Goal: Communication & Community: Answer question/provide support

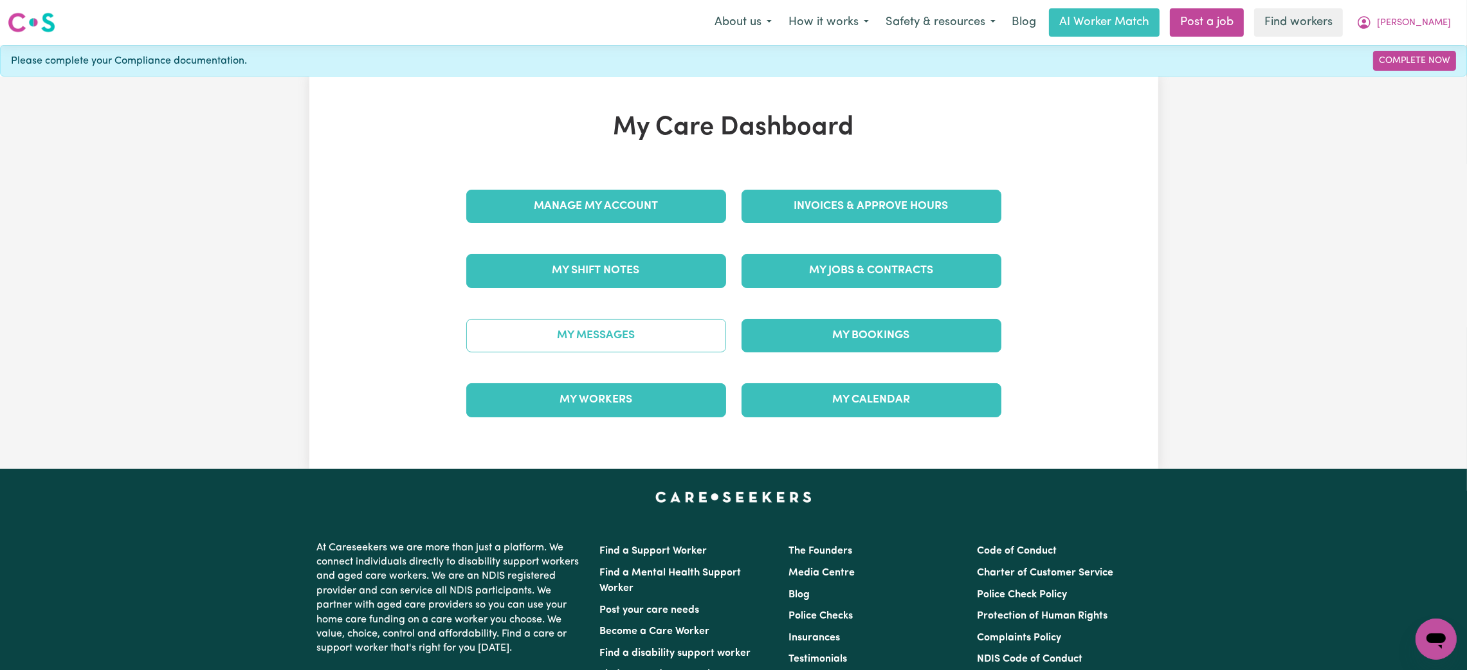
click at [607, 331] on link "My Messages" at bounding box center [596, 335] width 260 height 33
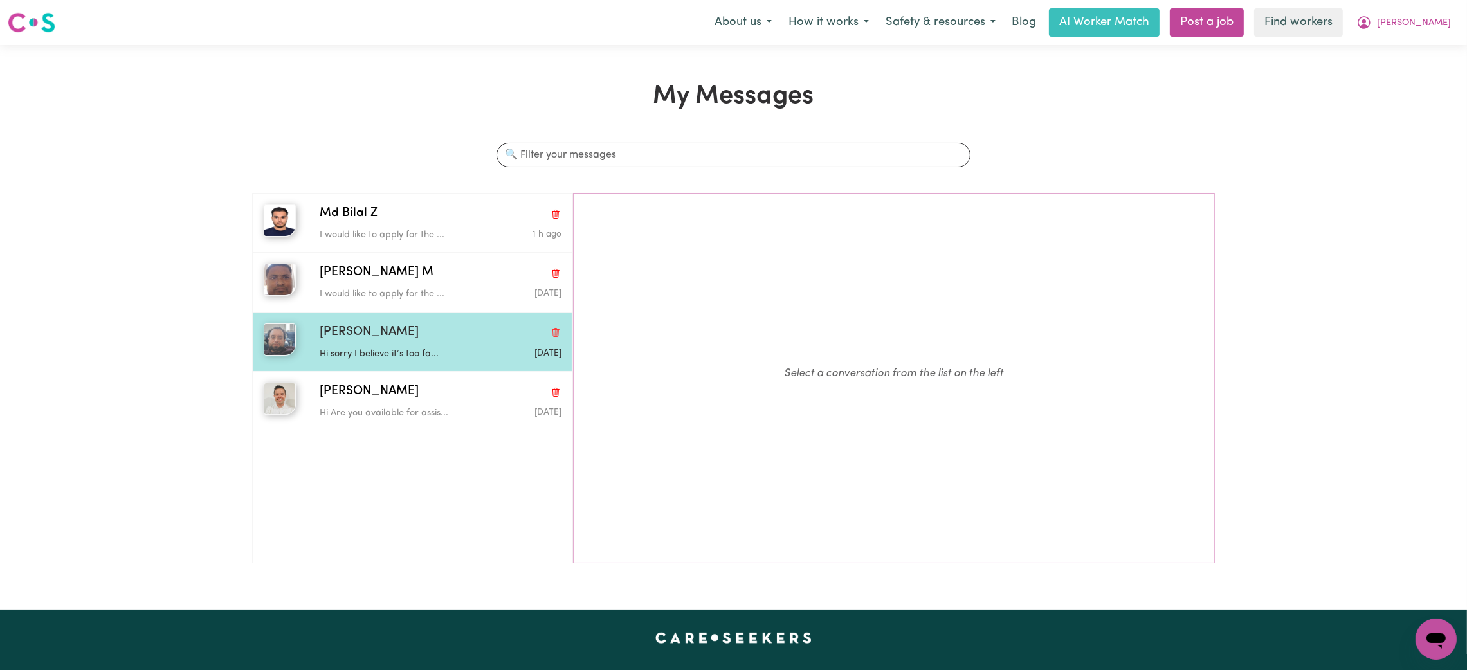
click at [279, 355] on img "button" at bounding box center [280, 340] width 32 height 32
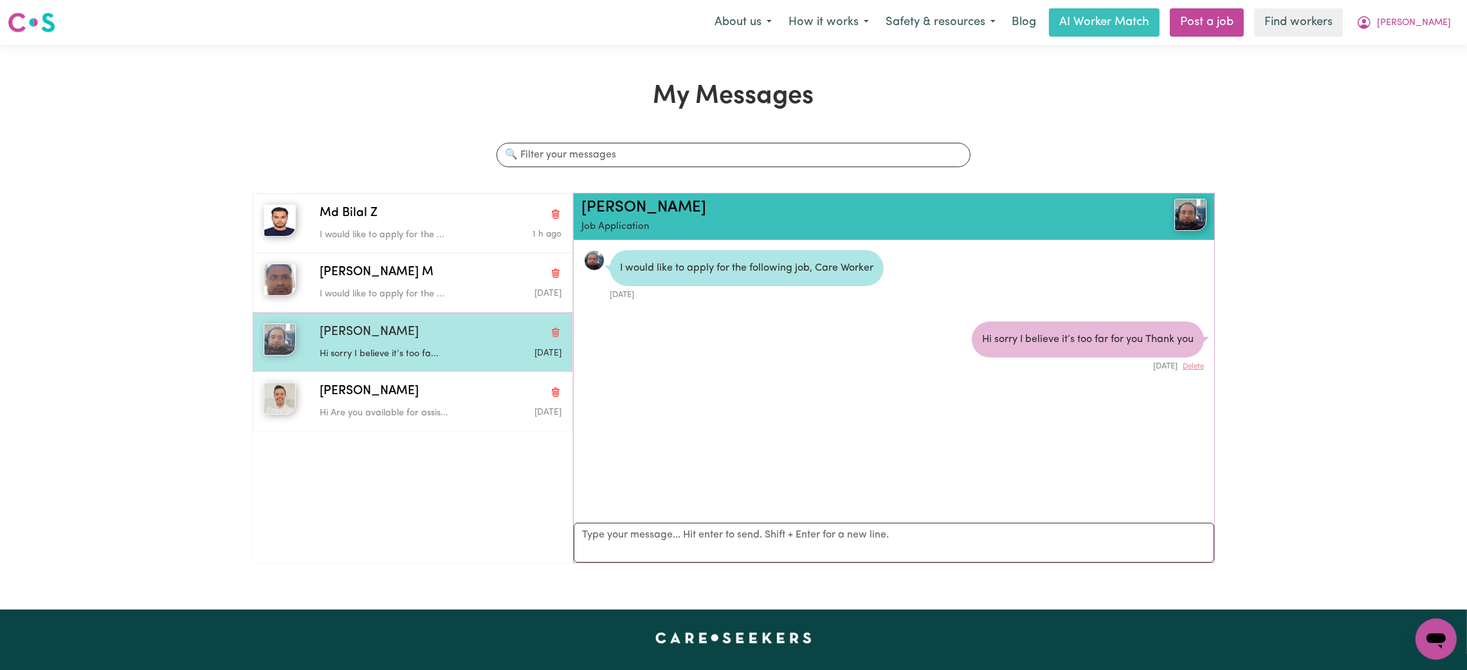
scroll to position [7, 0]
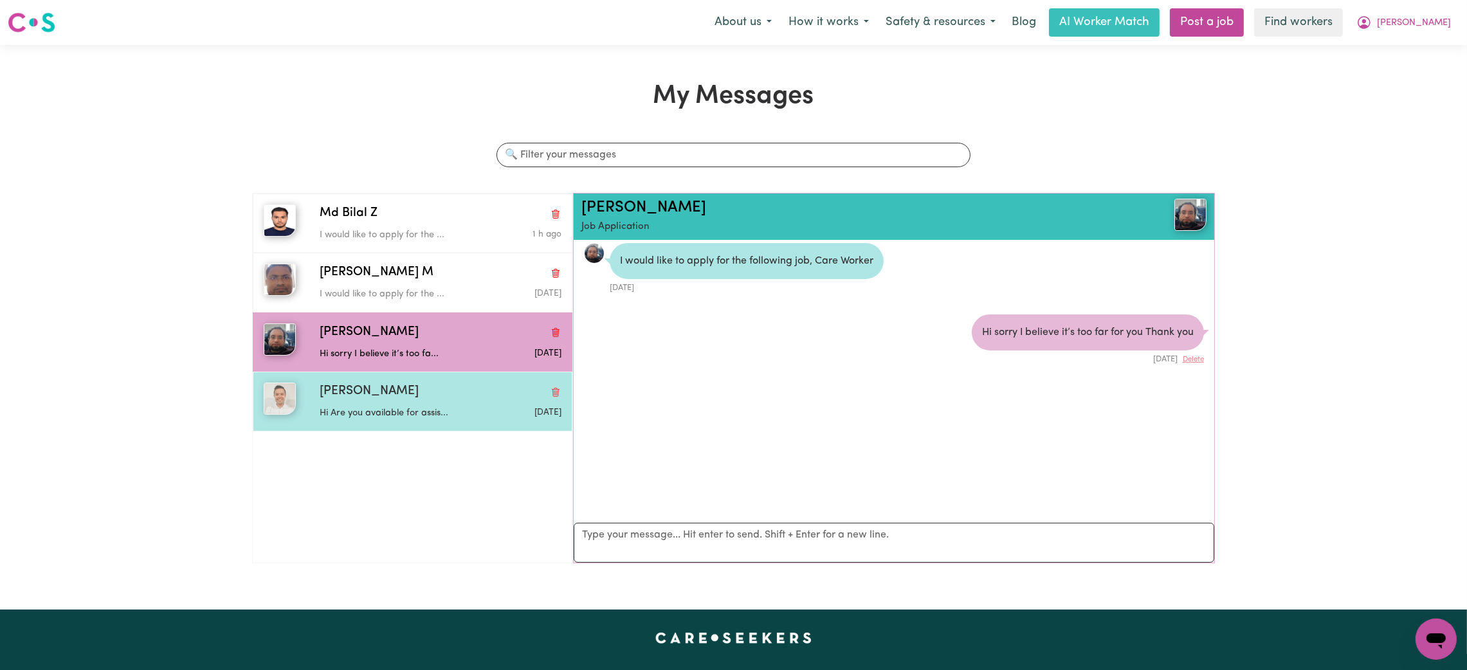
click at [344, 388] on span "[PERSON_NAME]" at bounding box center [369, 392] width 99 height 19
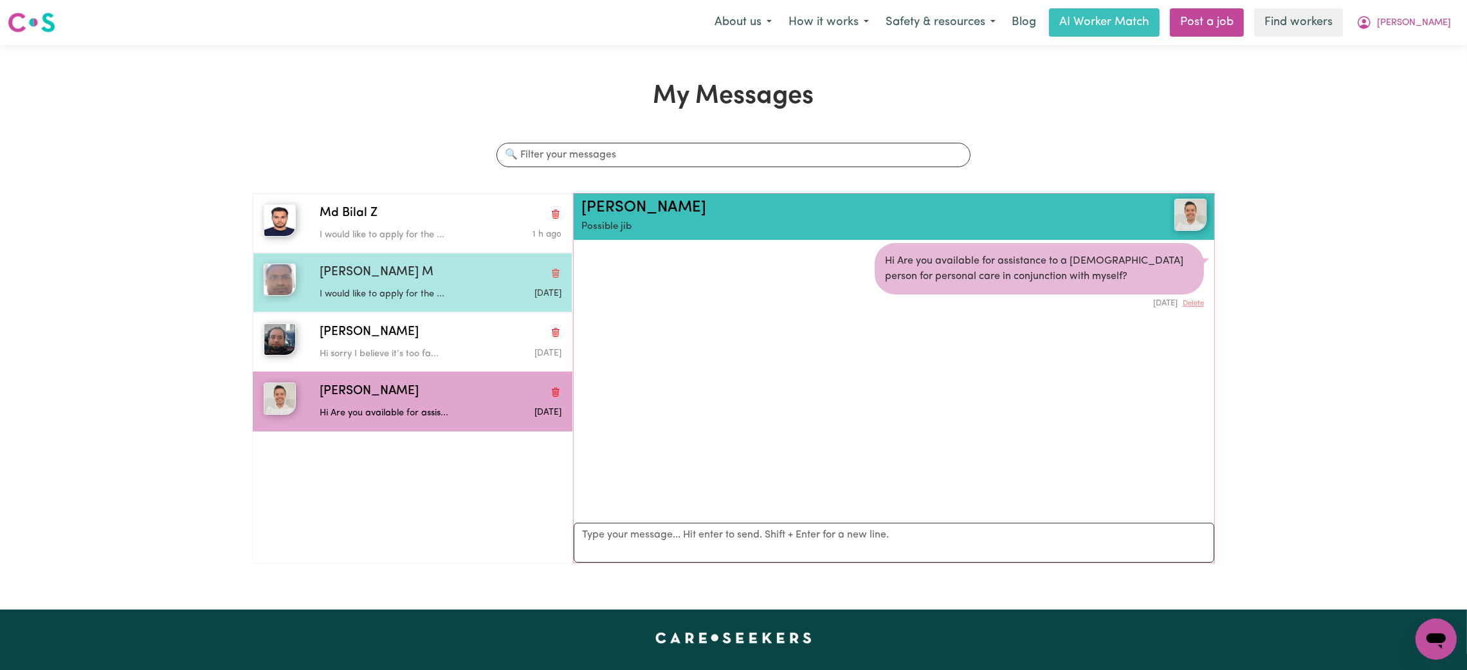
click at [383, 291] on p "I would like to apply for the ..." at bounding box center [400, 294] width 161 height 14
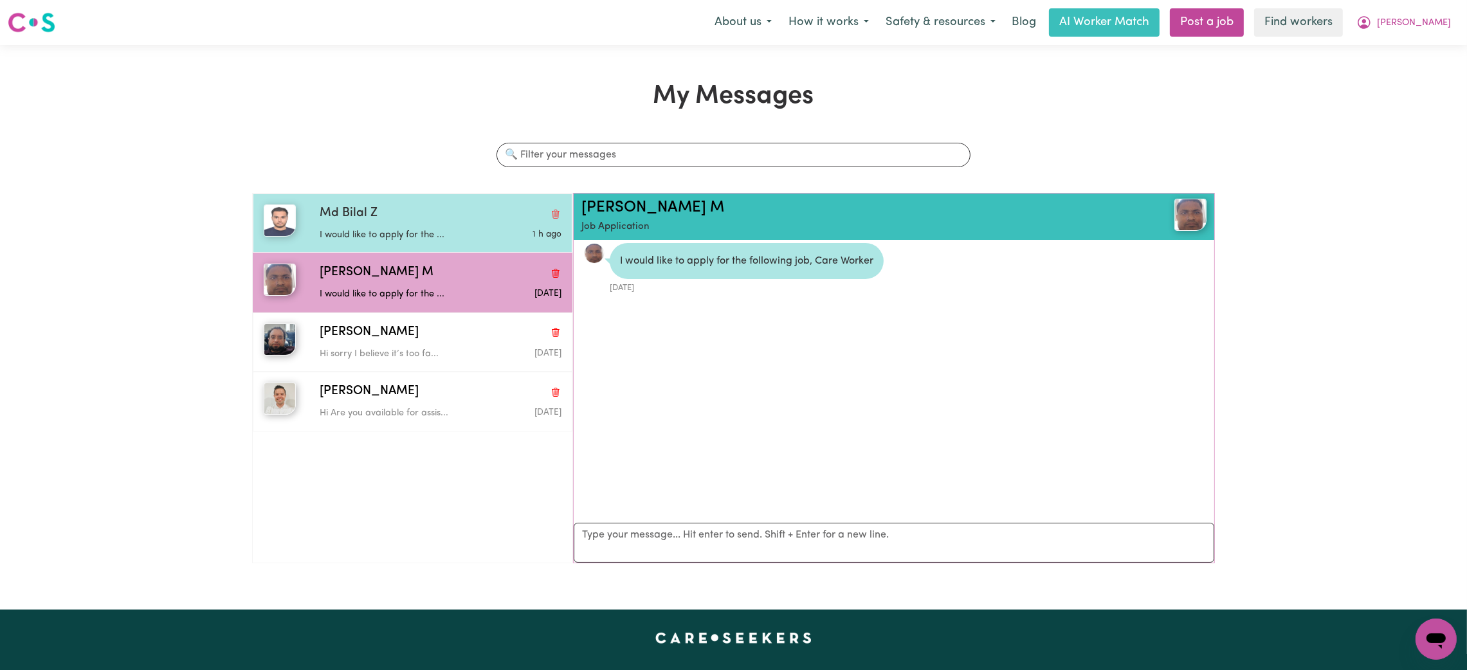
click at [415, 221] on div "Md Bilal Z" at bounding box center [441, 214] width 242 height 19
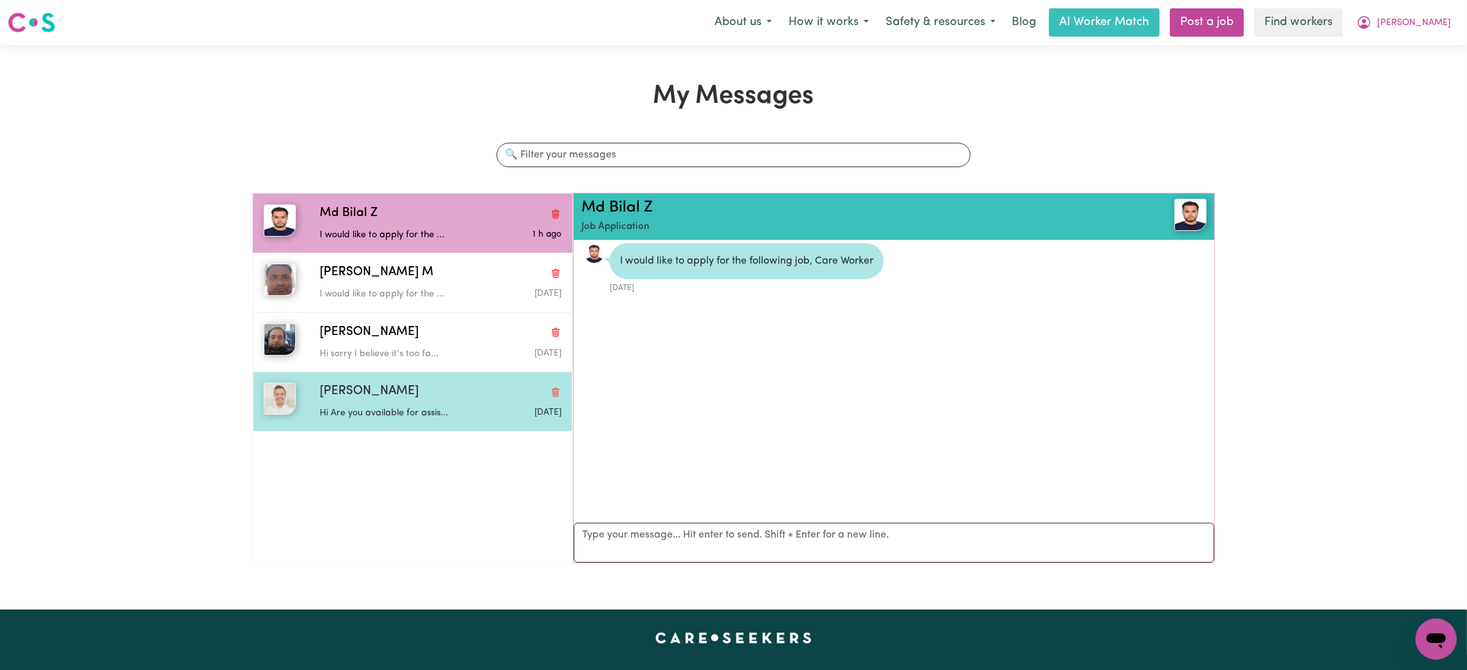
click at [451, 413] on p "Hi Are you available for assis..." at bounding box center [400, 413] width 161 height 14
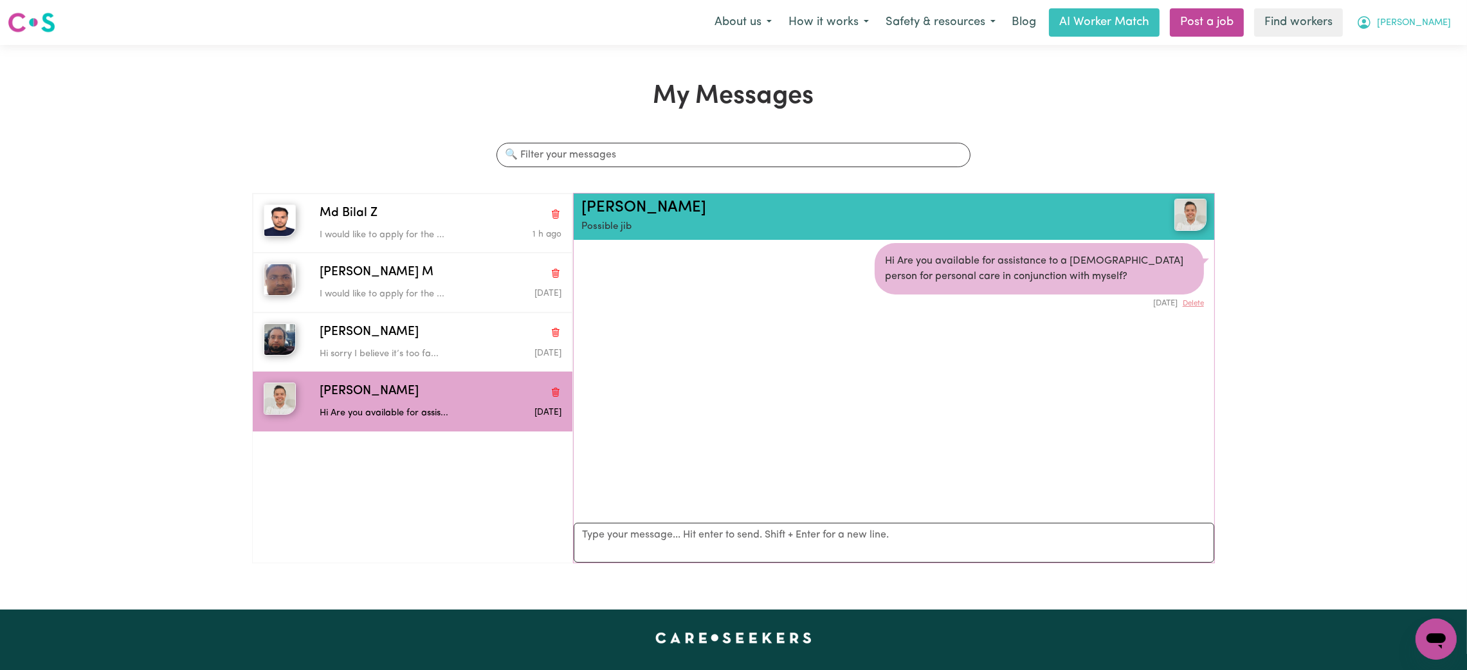
click at [1435, 23] on span "[PERSON_NAME]" at bounding box center [1414, 23] width 74 height 14
click at [1426, 46] on link "My Dashboard" at bounding box center [1408, 50] width 102 height 24
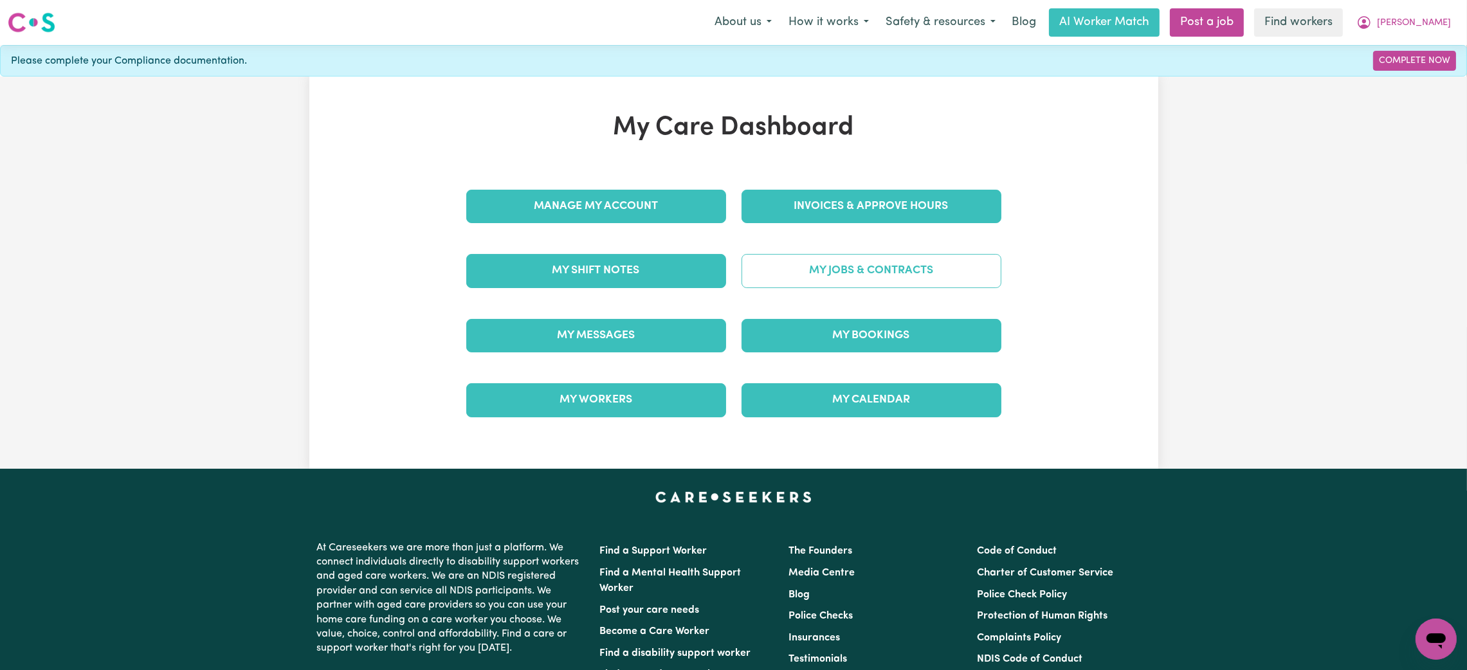
click at [855, 266] on link "My Jobs & Contracts" at bounding box center [872, 270] width 260 height 33
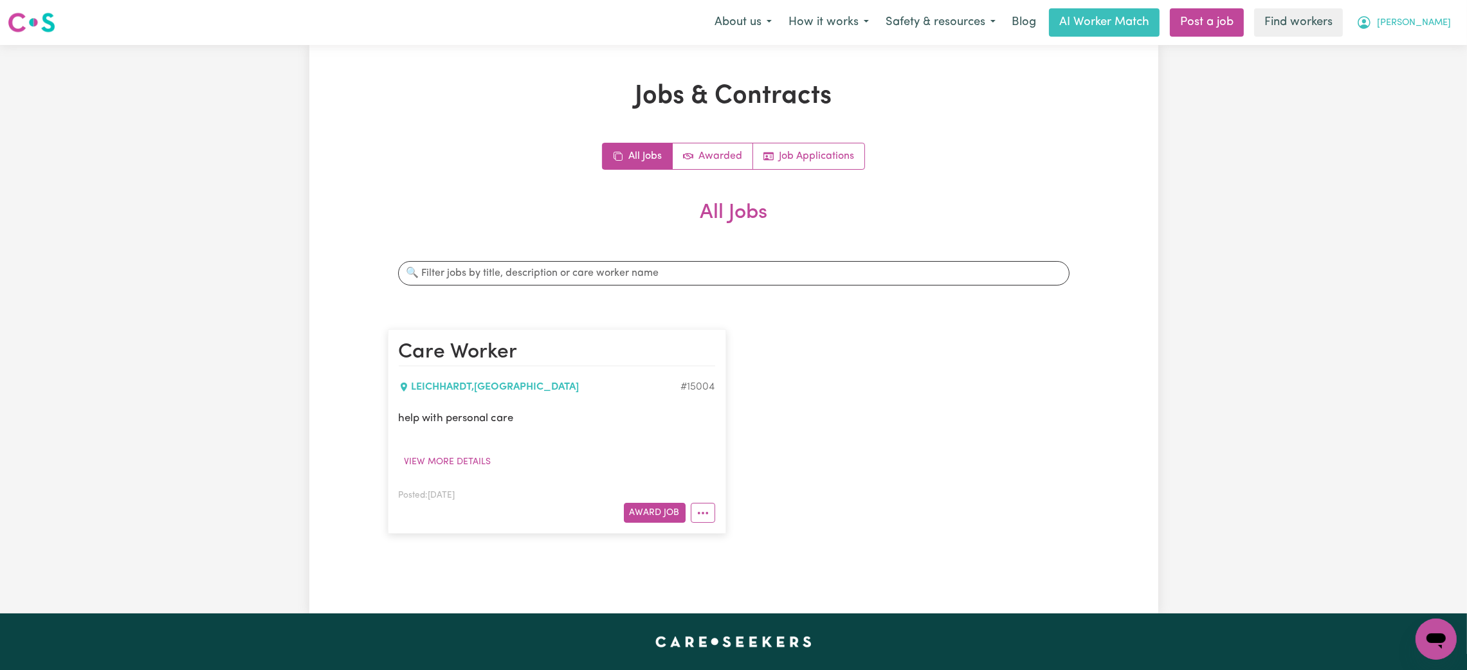
click at [1425, 22] on button "[PERSON_NAME]" at bounding box center [1403, 22] width 111 height 27
click at [1425, 72] on link "Logout" at bounding box center [1408, 74] width 102 height 24
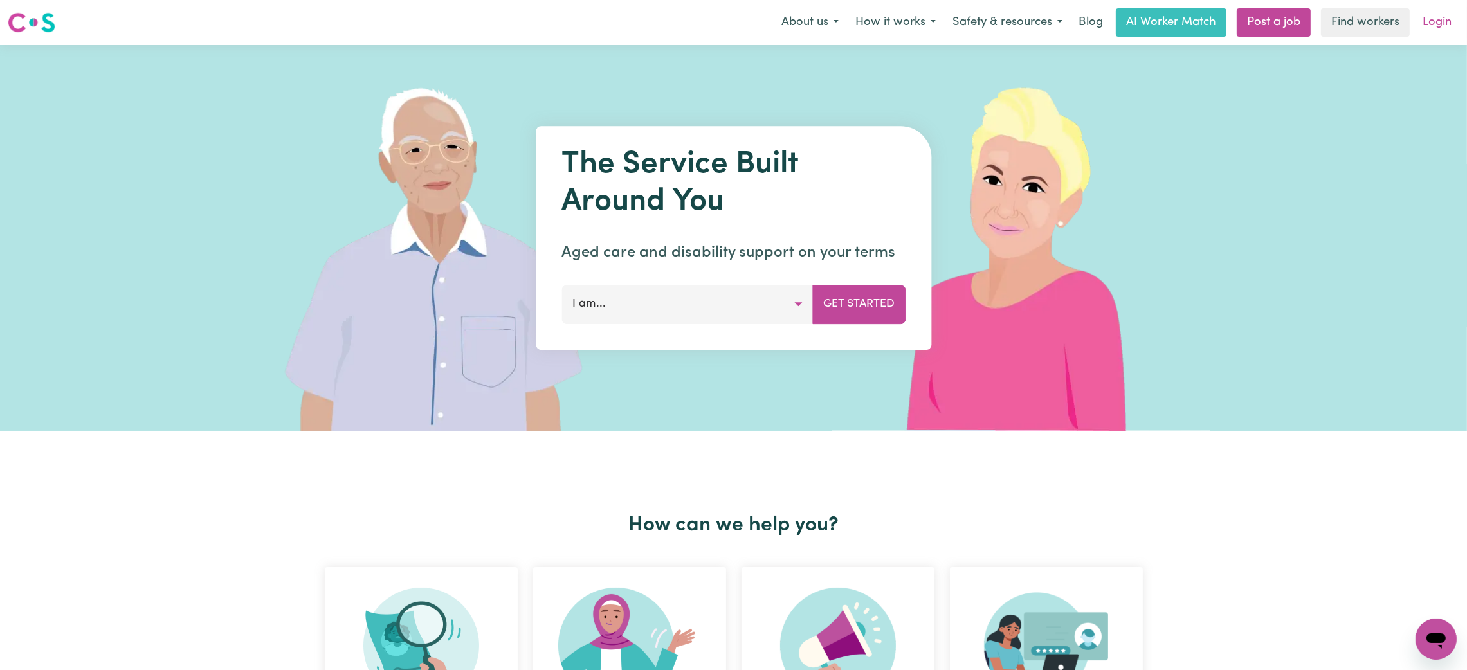
click at [1425, 21] on link "Login" at bounding box center [1437, 22] width 44 height 28
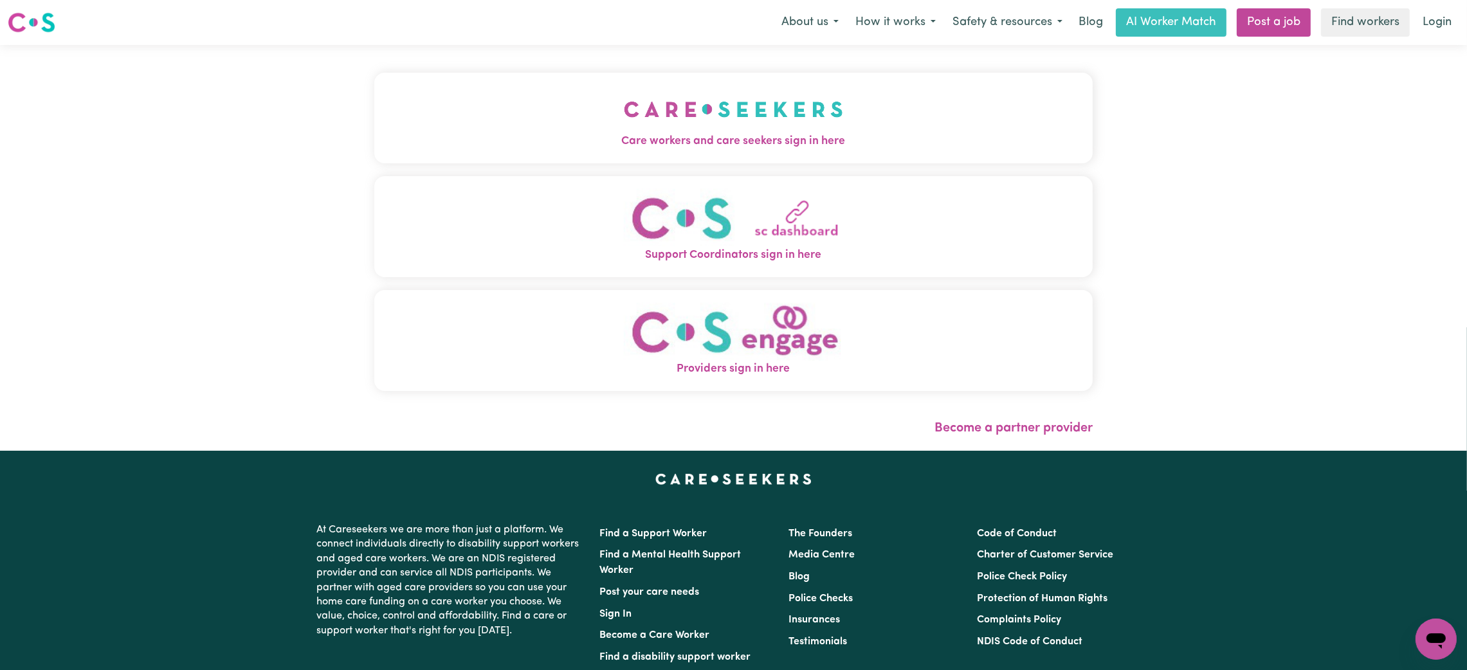
click at [804, 118] on img "Care workers and care seekers sign in here" at bounding box center [733, 110] width 219 height 48
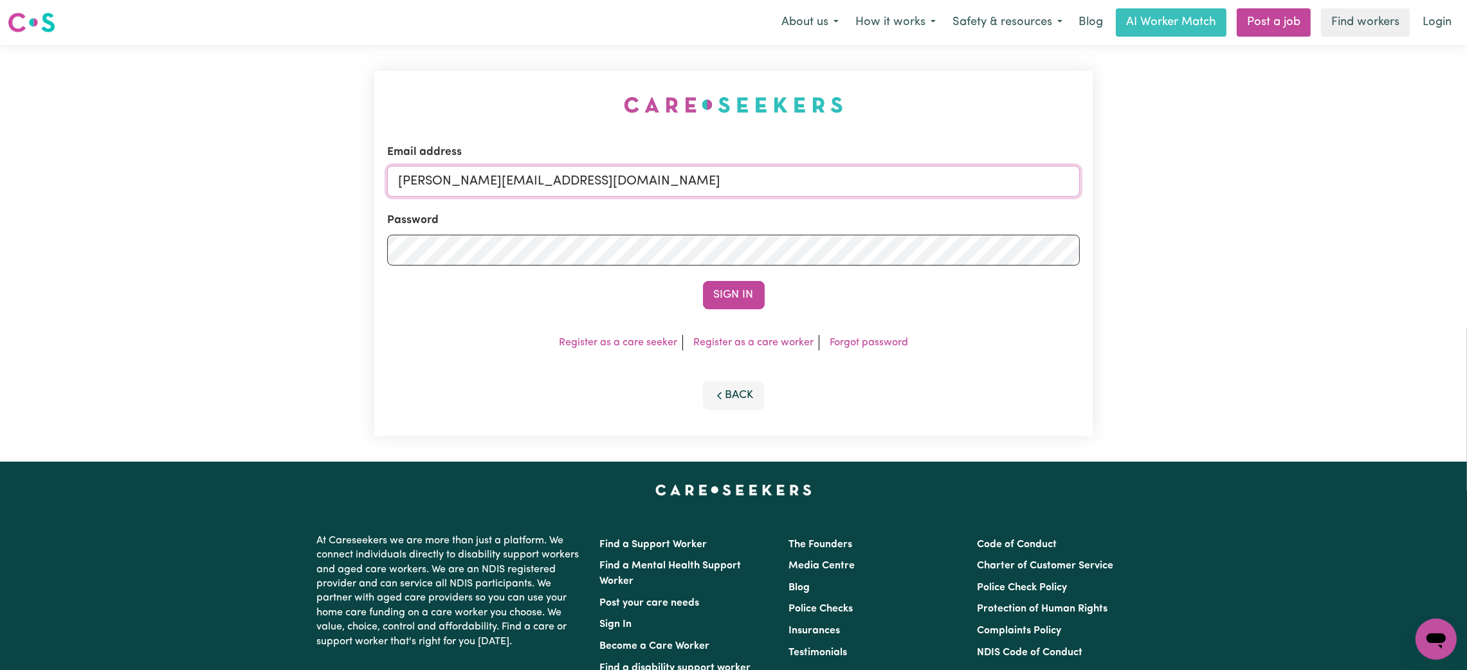
drag, startPoint x: 531, startPoint y: 178, endPoint x: 557, endPoint y: 196, distance: 31.8
click at [531, 178] on input "[PERSON_NAME][EMAIL_ADDRESS][DOMAIN_NAME]" at bounding box center [733, 181] width 693 height 31
drag, startPoint x: 464, startPoint y: 185, endPoint x: 744, endPoint y: 207, distance: 280.6
click at [744, 207] on form "Email address [EMAIL_ADDRESS][PERSON_NAME][DOMAIN_NAME] Password Sign In" at bounding box center [733, 226] width 693 height 165
type input "superuser~[EMAIL_ADDRESS][DOMAIN_NAME]"
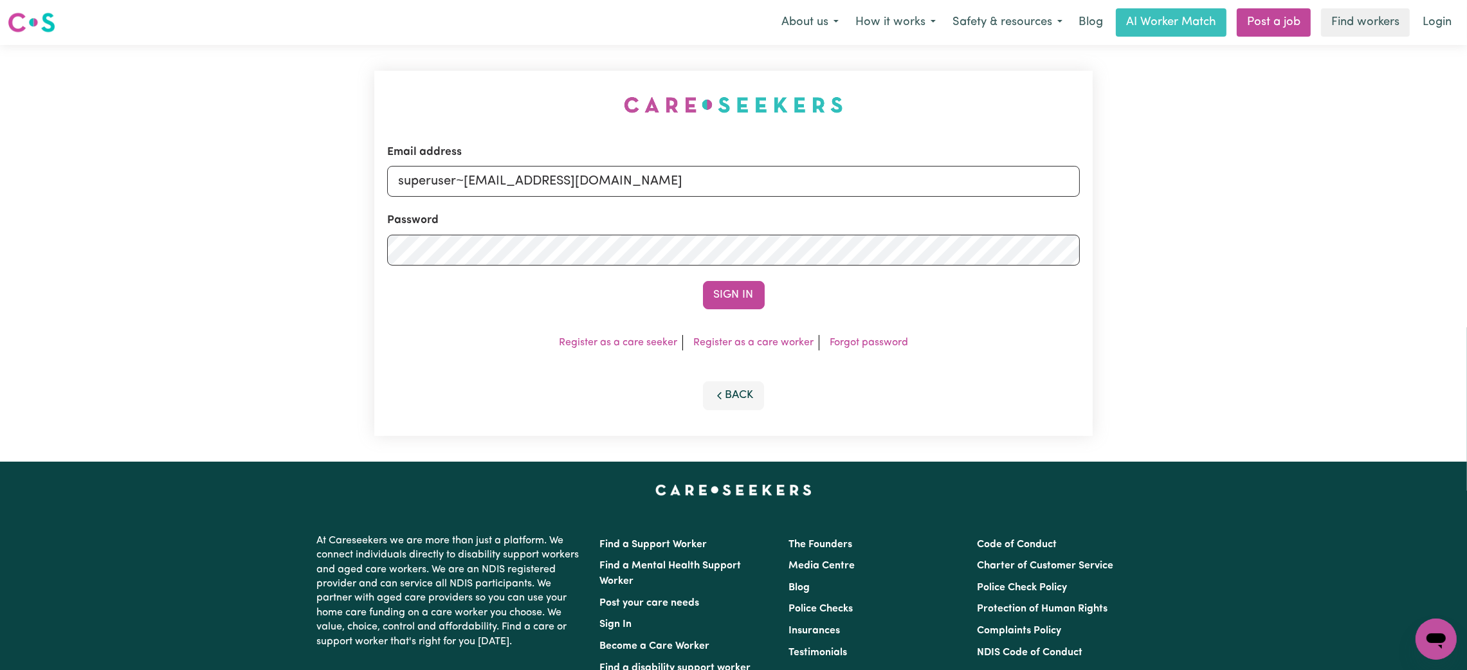
click at [703, 281] on button "Sign In" at bounding box center [734, 295] width 62 height 28
